Goal: Check status: Check status

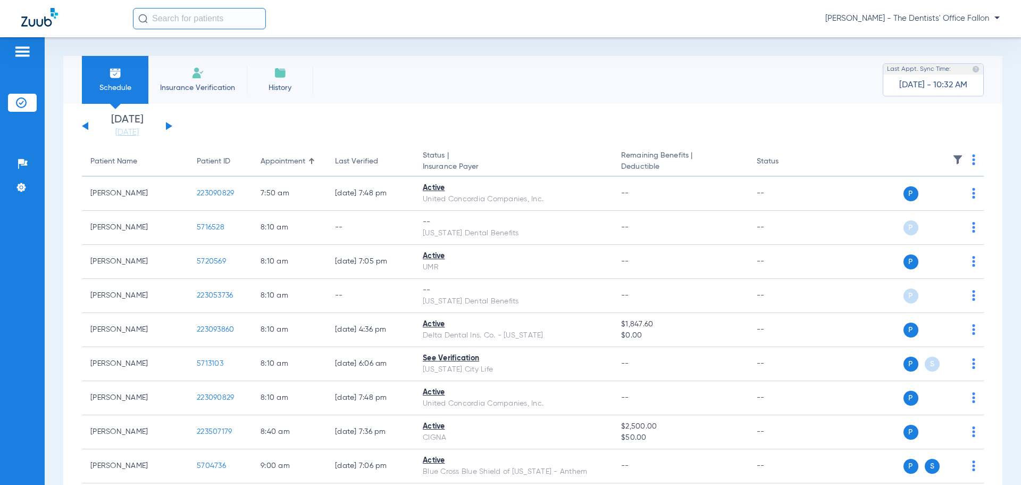
click at [170, 125] on button at bounding box center [169, 126] width 6 height 8
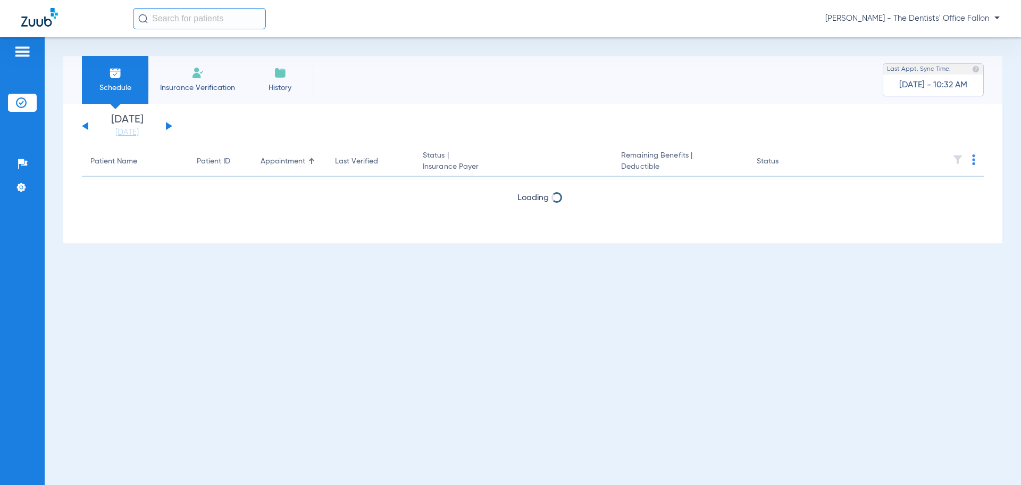
click at [170, 125] on button at bounding box center [169, 126] width 6 height 8
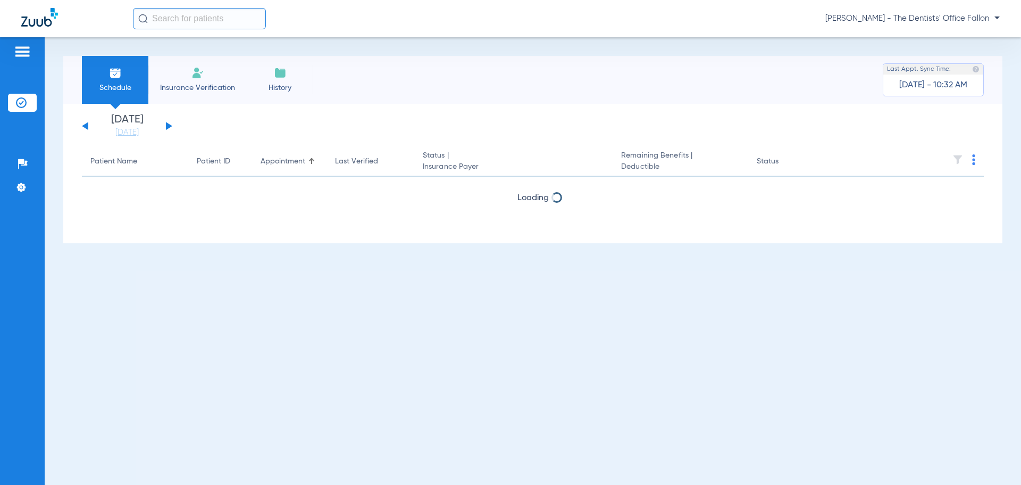
click at [170, 125] on button at bounding box center [169, 126] width 6 height 8
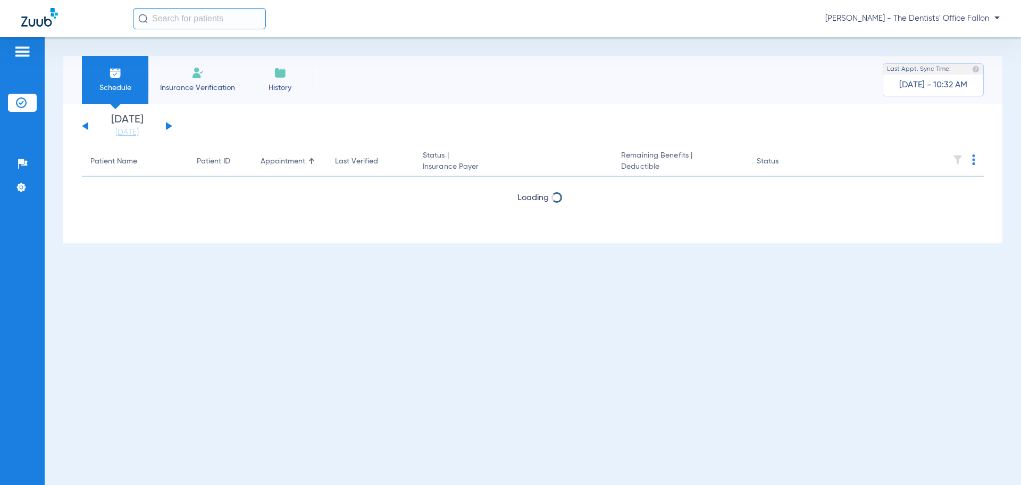
click at [170, 125] on button at bounding box center [169, 126] width 6 height 8
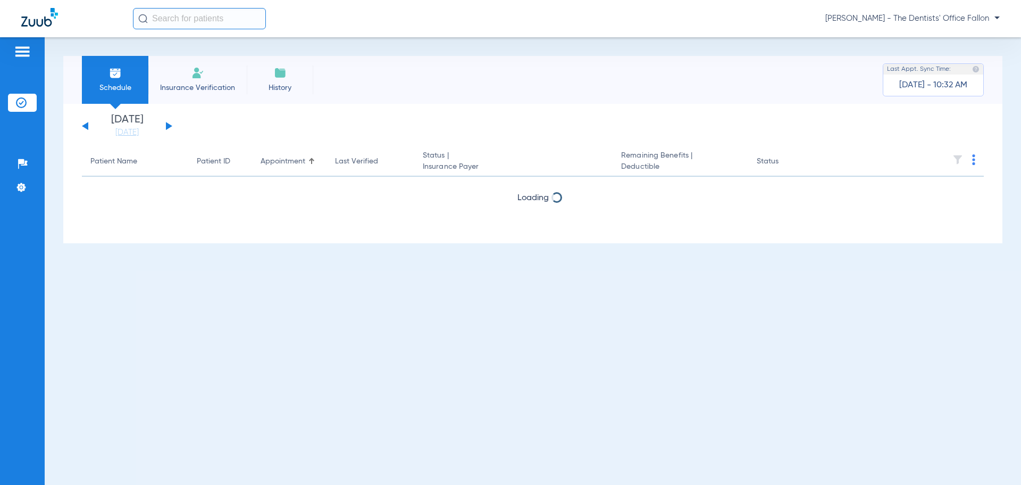
click at [170, 125] on button at bounding box center [169, 126] width 6 height 8
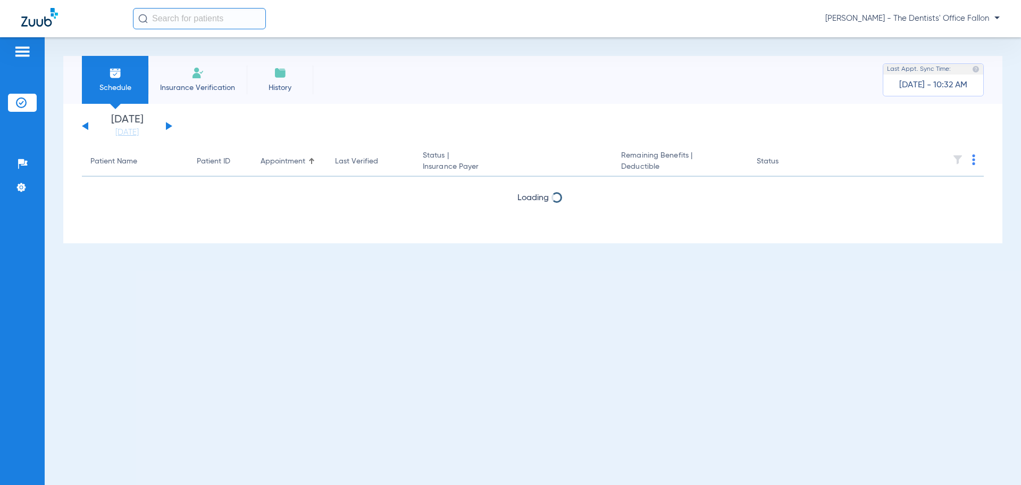
click at [170, 125] on button at bounding box center [169, 126] width 6 height 8
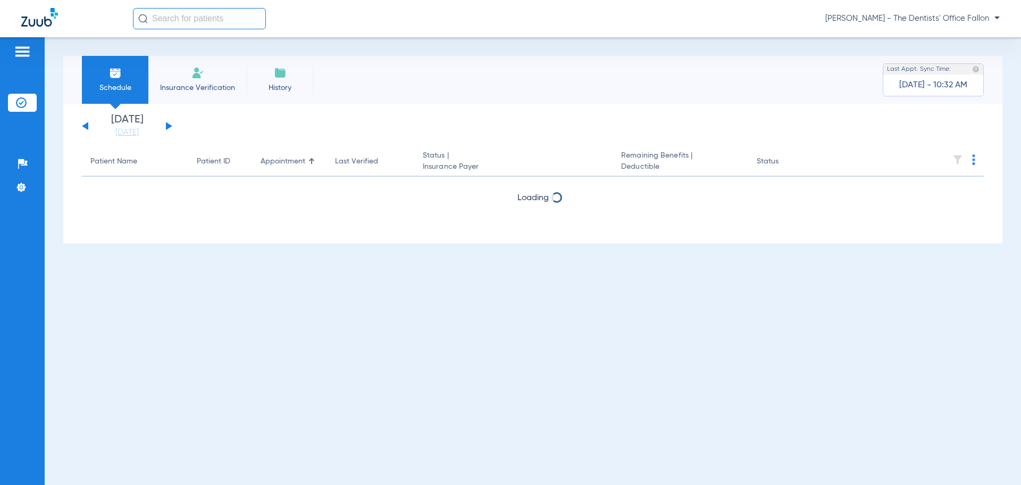
click at [170, 125] on button at bounding box center [169, 126] width 6 height 8
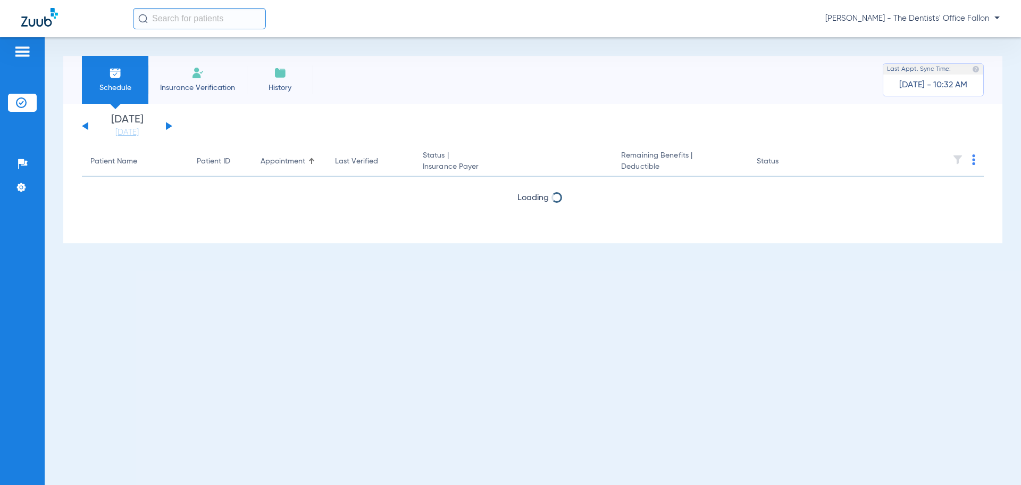
click at [170, 125] on button at bounding box center [169, 126] width 6 height 8
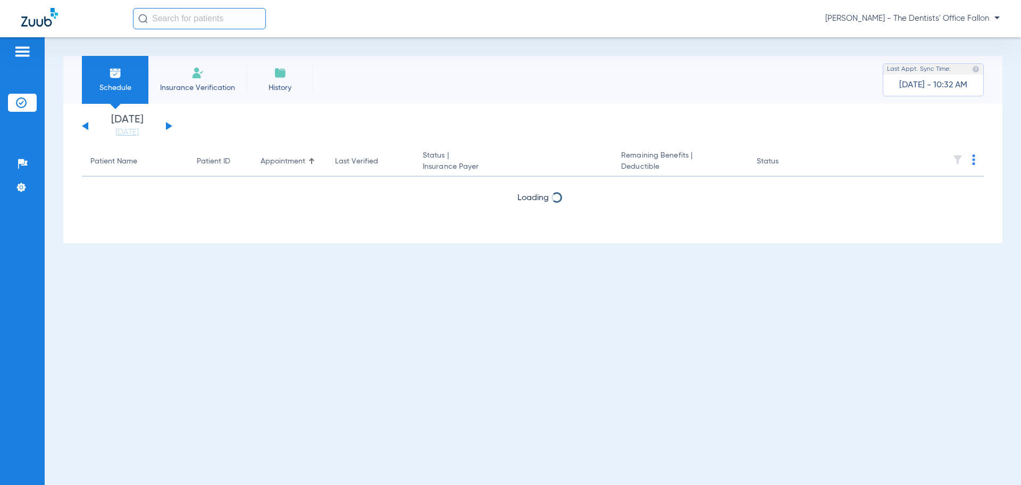
click at [170, 125] on button at bounding box center [169, 126] width 6 height 8
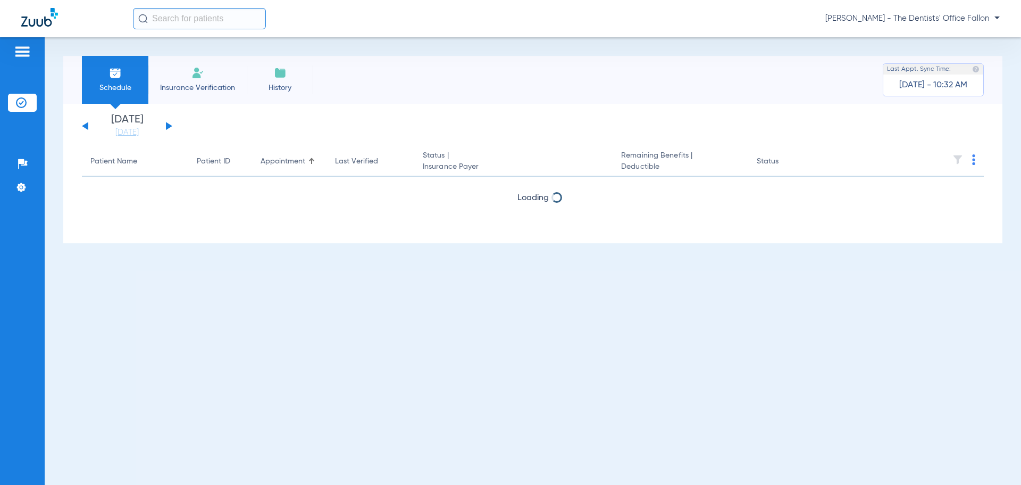
click at [170, 125] on button at bounding box center [169, 126] width 6 height 8
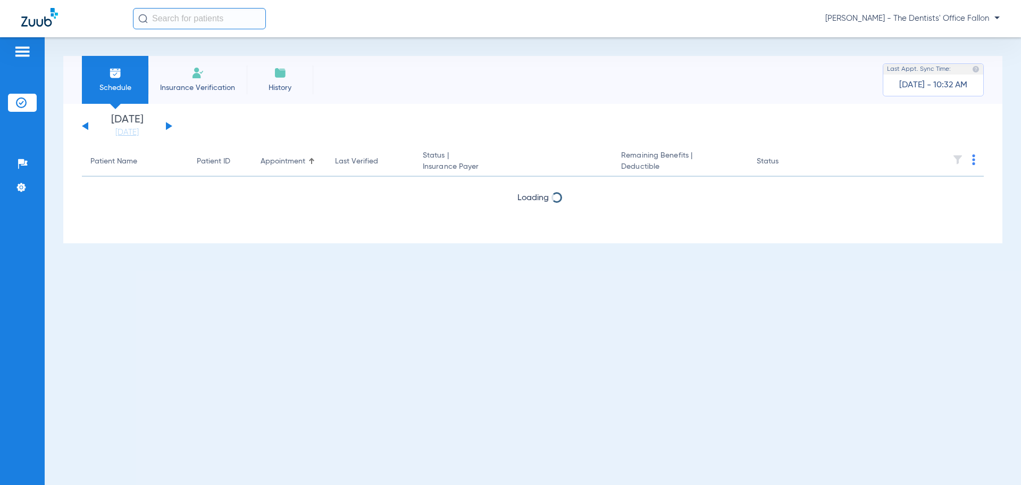
click at [170, 125] on button at bounding box center [169, 126] width 6 height 8
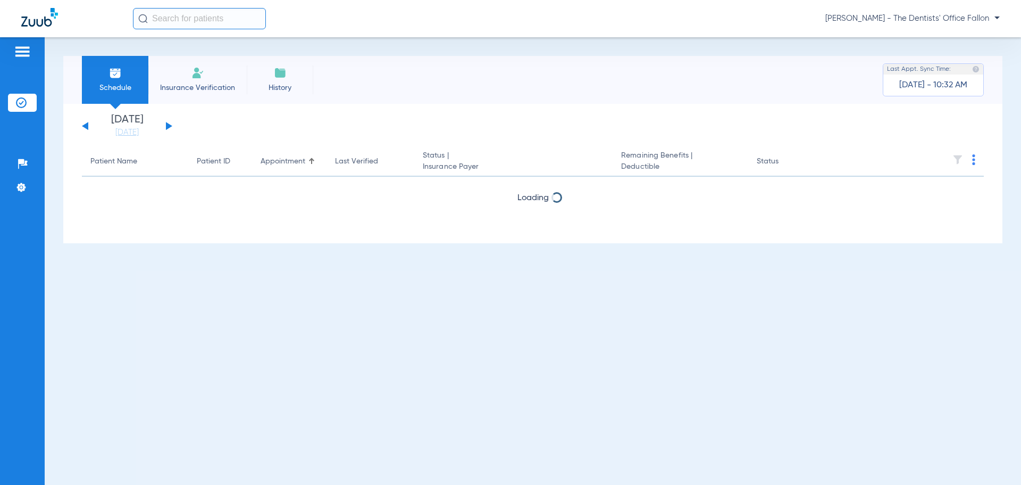
click at [170, 125] on button at bounding box center [169, 126] width 6 height 8
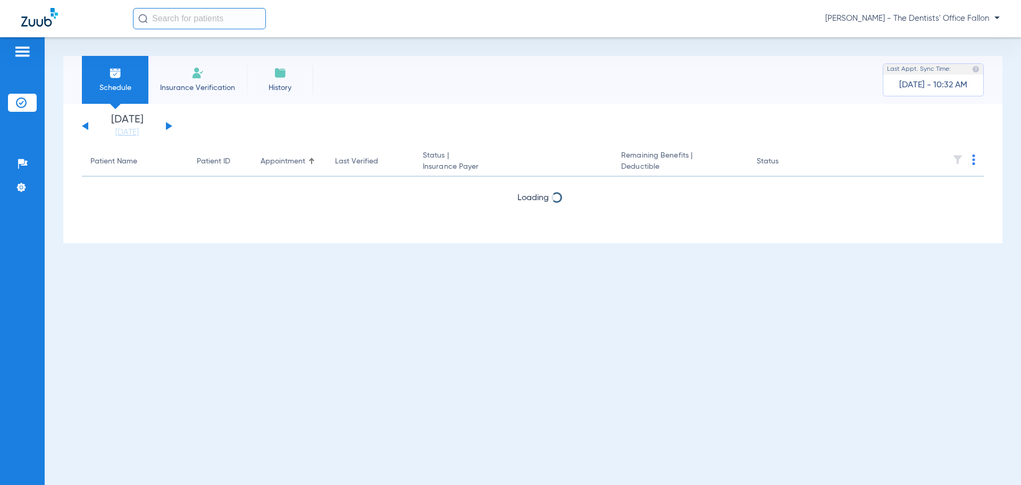
click at [170, 125] on button at bounding box center [169, 126] width 6 height 8
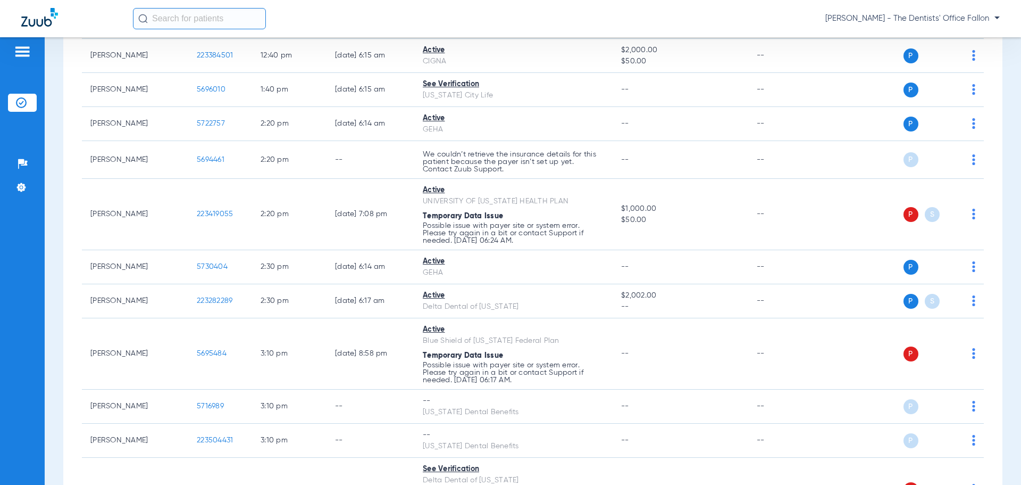
scroll to position [1119, 0]
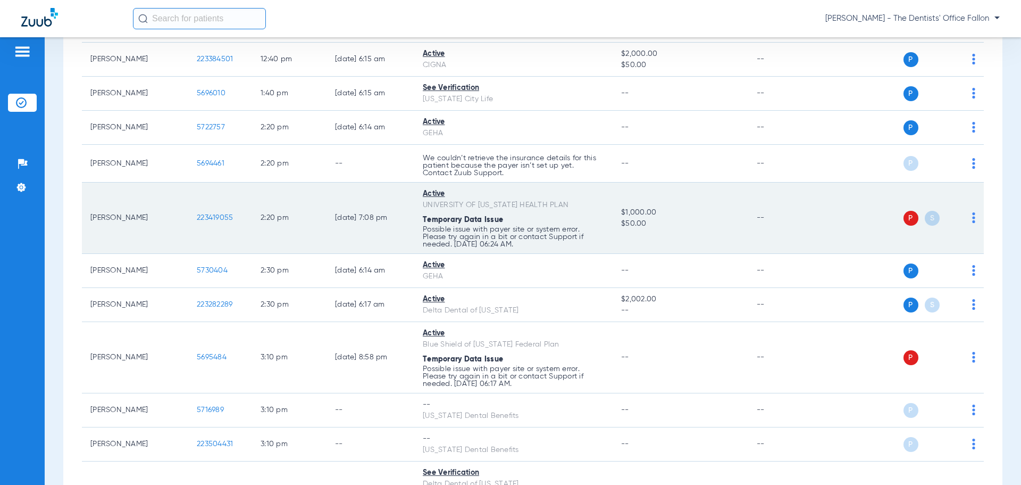
click at [972, 219] on img at bounding box center [973, 217] width 3 height 11
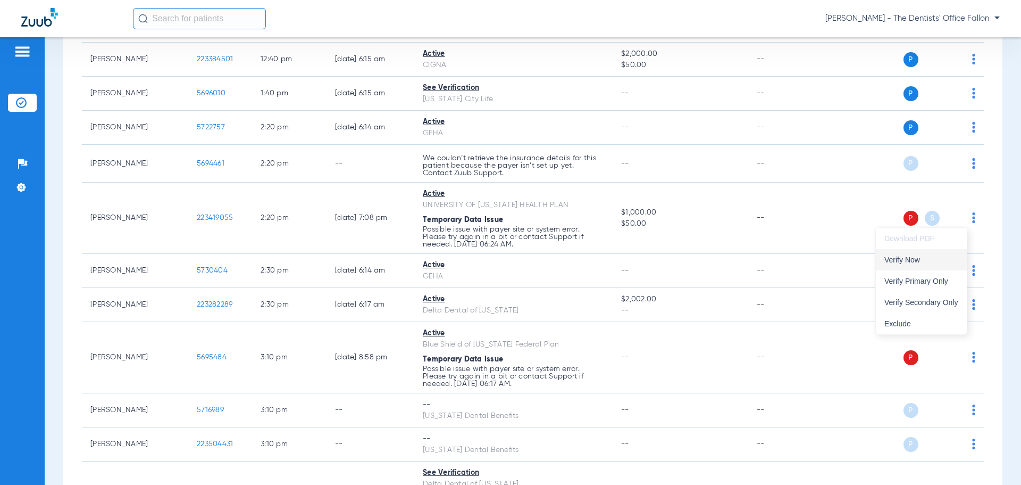
click at [932, 253] on button "Verify Now" at bounding box center [921, 259] width 91 height 21
